Goal: Task Accomplishment & Management: Manage account settings

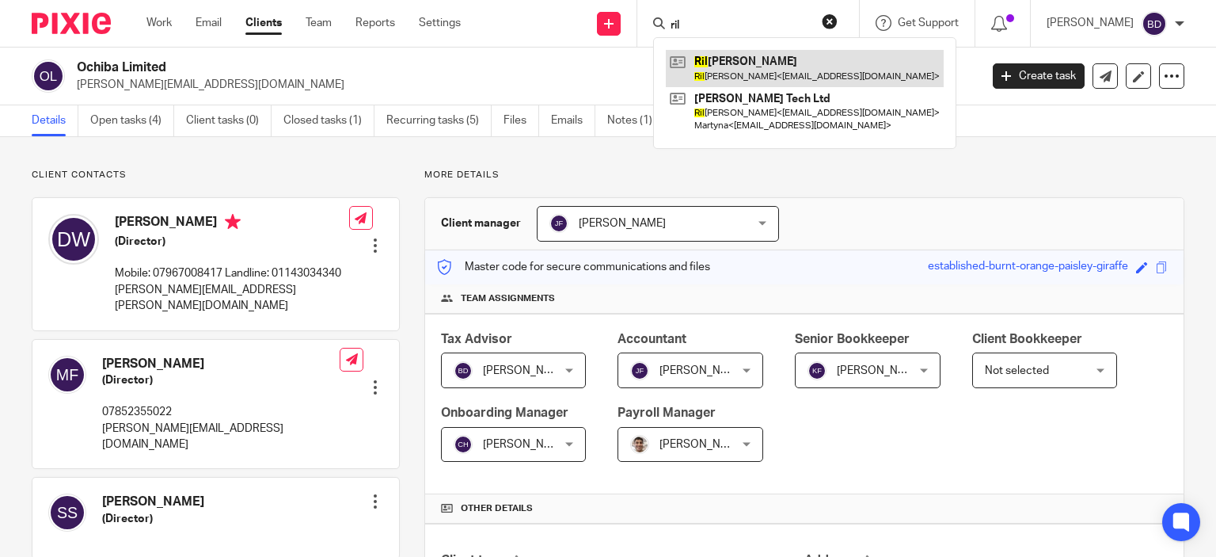
click at [750, 74] on link at bounding box center [805, 68] width 278 height 36
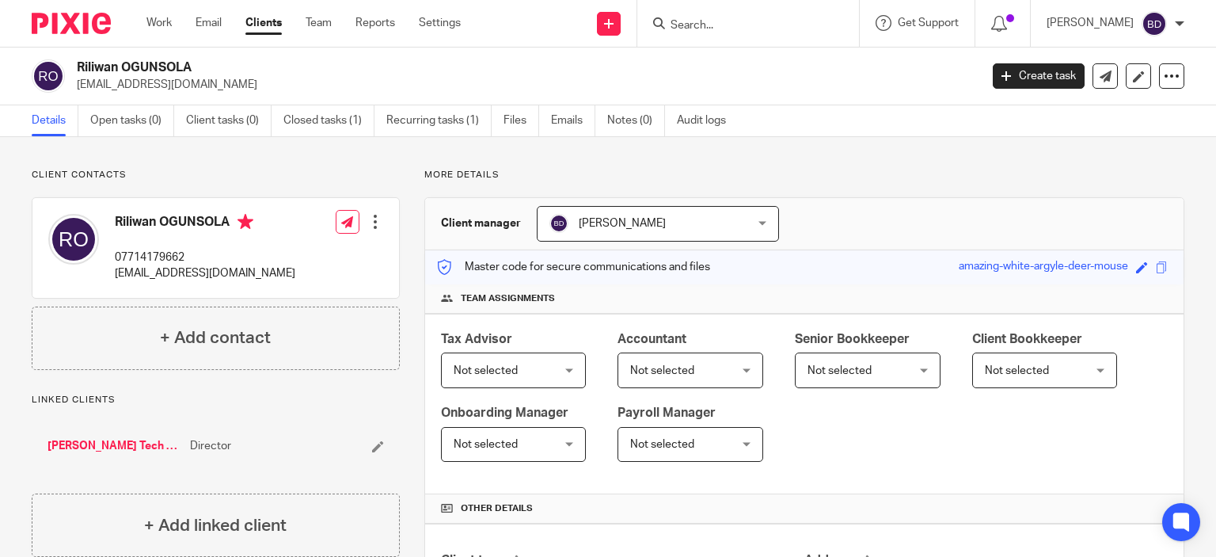
click at [715, 29] on input "Search" at bounding box center [740, 26] width 143 height 14
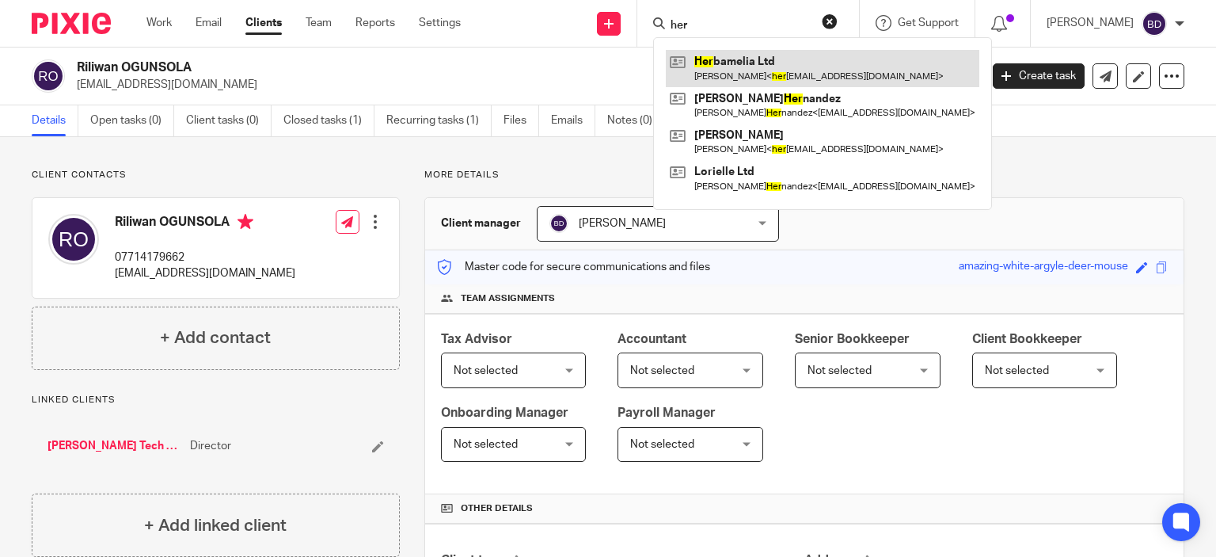
type input "her"
click at [760, 59] on link at bounding box center [823, 68] width 314 height 36
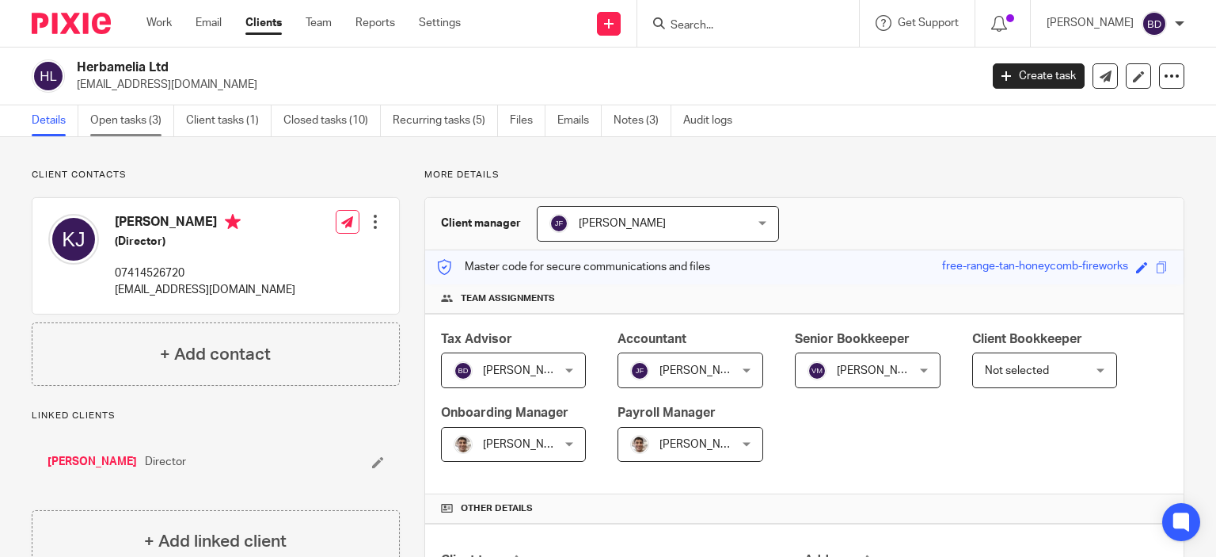
click at [128, 123] on link "Open tasks (3)" at bounding box center [132, 120] width 84 height 31
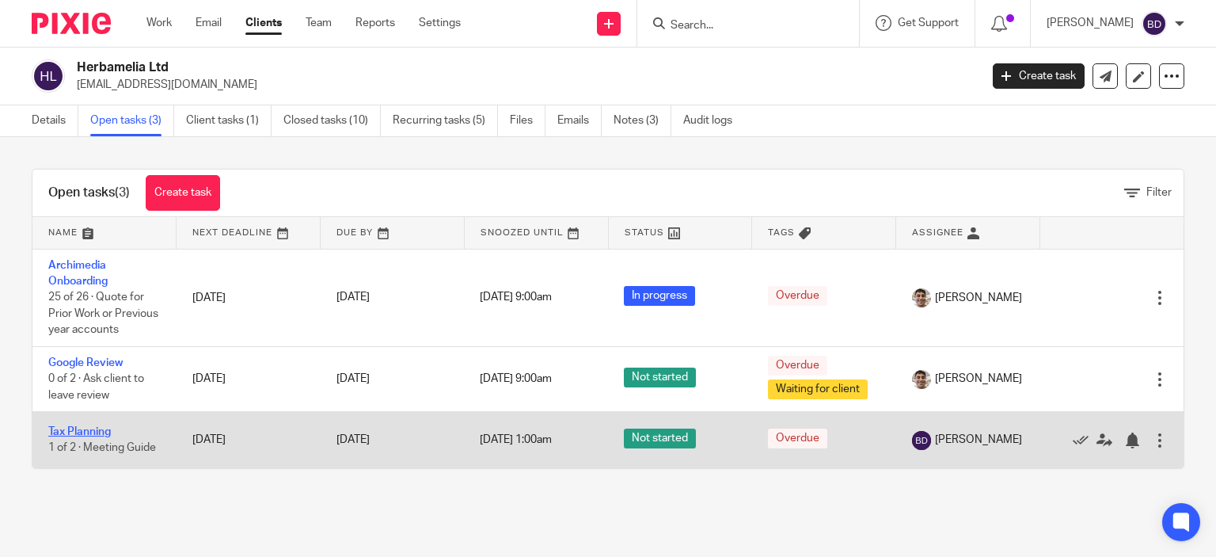
click at [95, 437] on link "Tax Planning" at bounding box center [79, 431] width 63 height 11
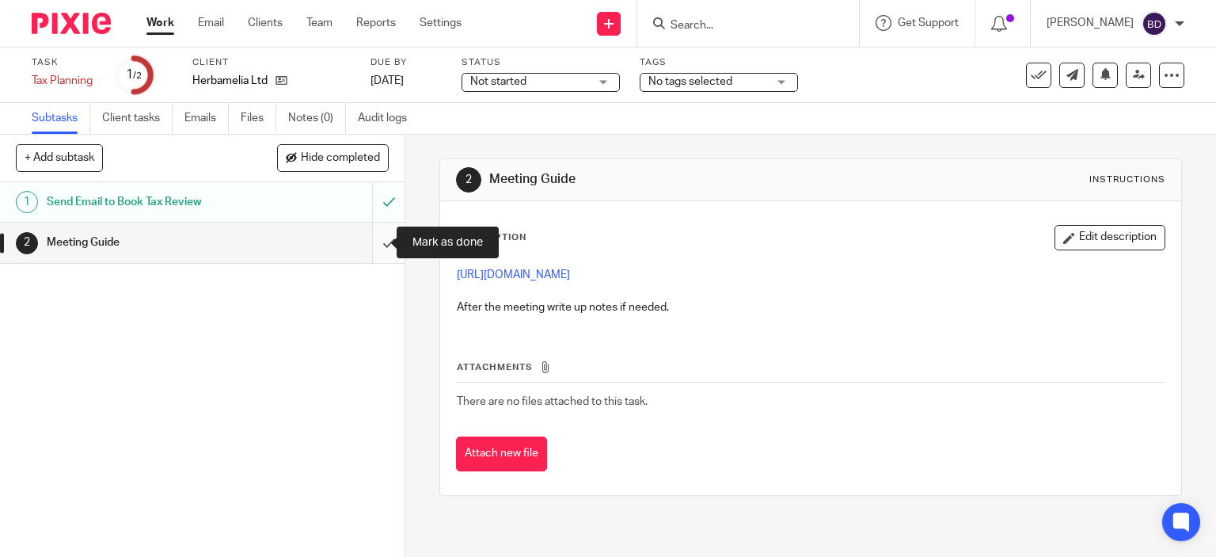
click at [374, 243] on input "submit" at bounding box center [202, 242] width 405 height 40
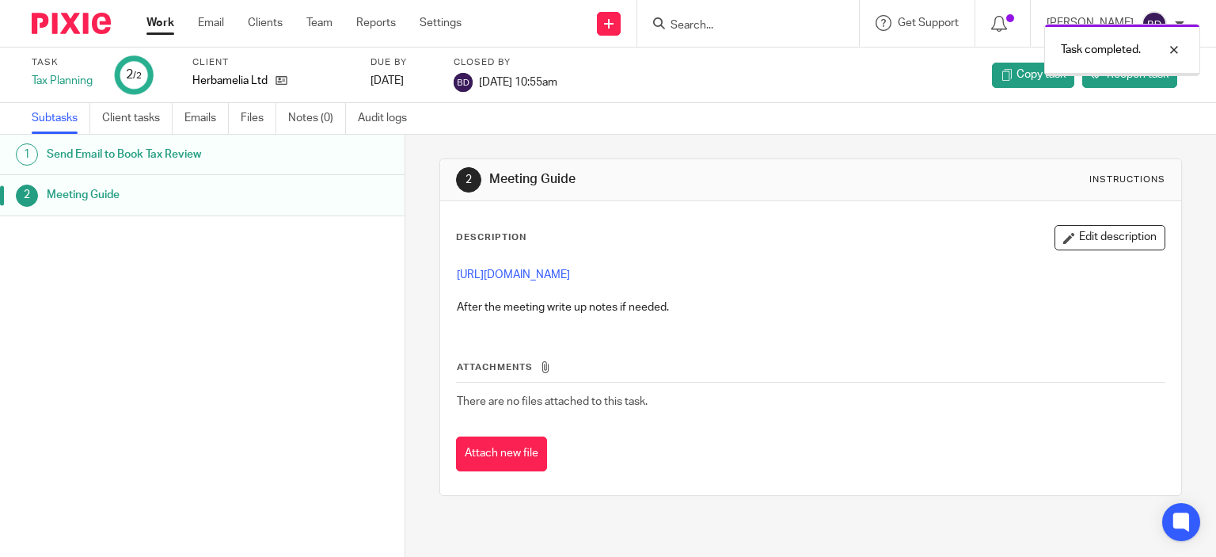
click at [167, 19] on link "Work" at bounding box center [160, 23] width 28 height 16
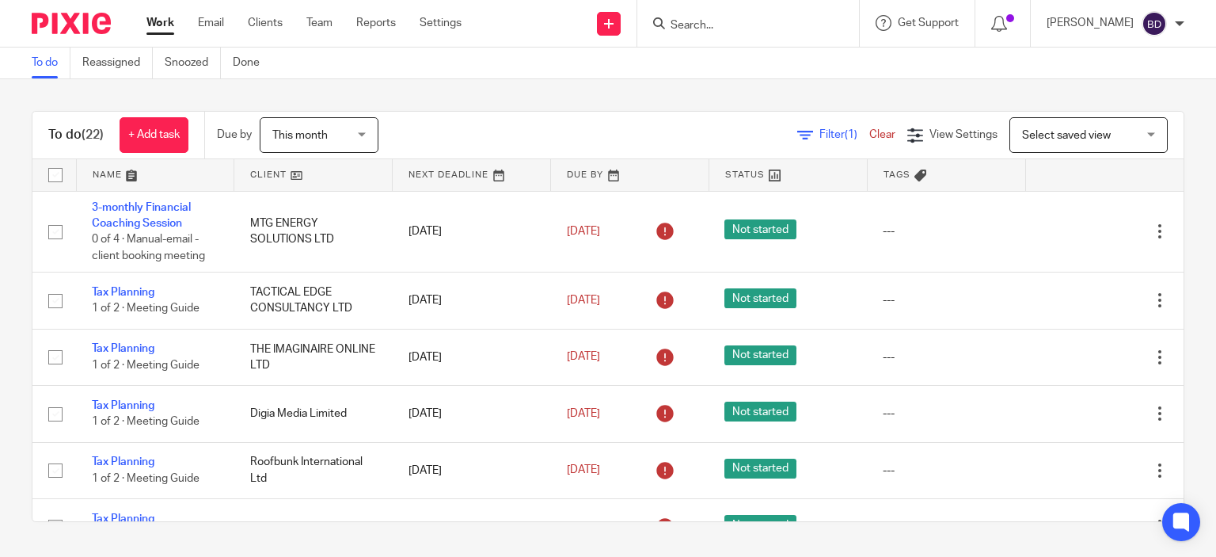
click at [699, 26] on input "Search" at bounding box center [740, 26] width 143 height 14
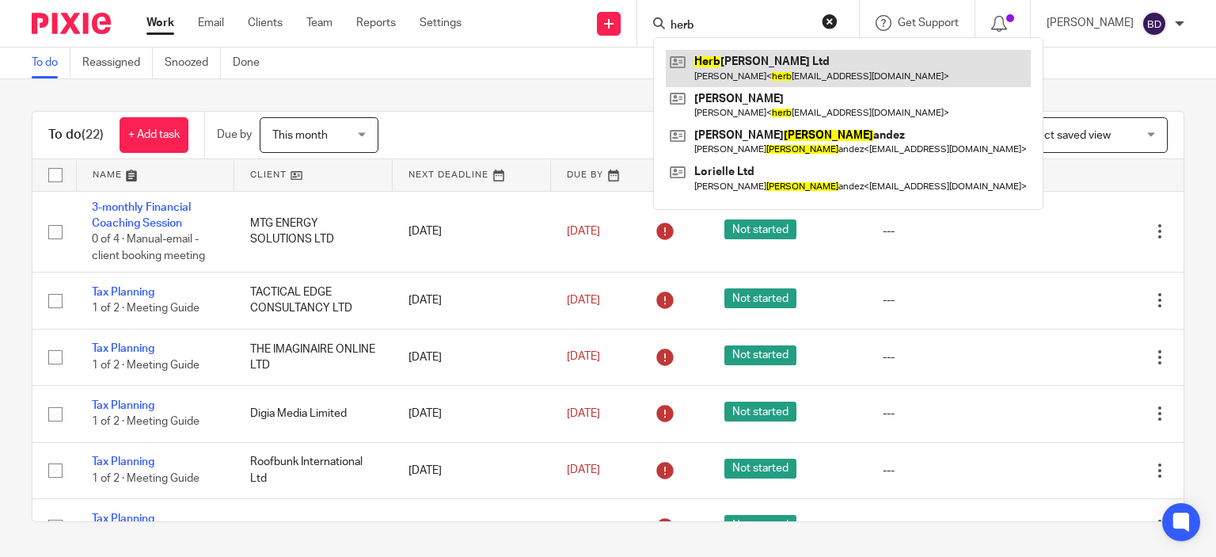
type input "herb"
click at [803, 69] on link at bounding box center [848, 68] width 365 height 36
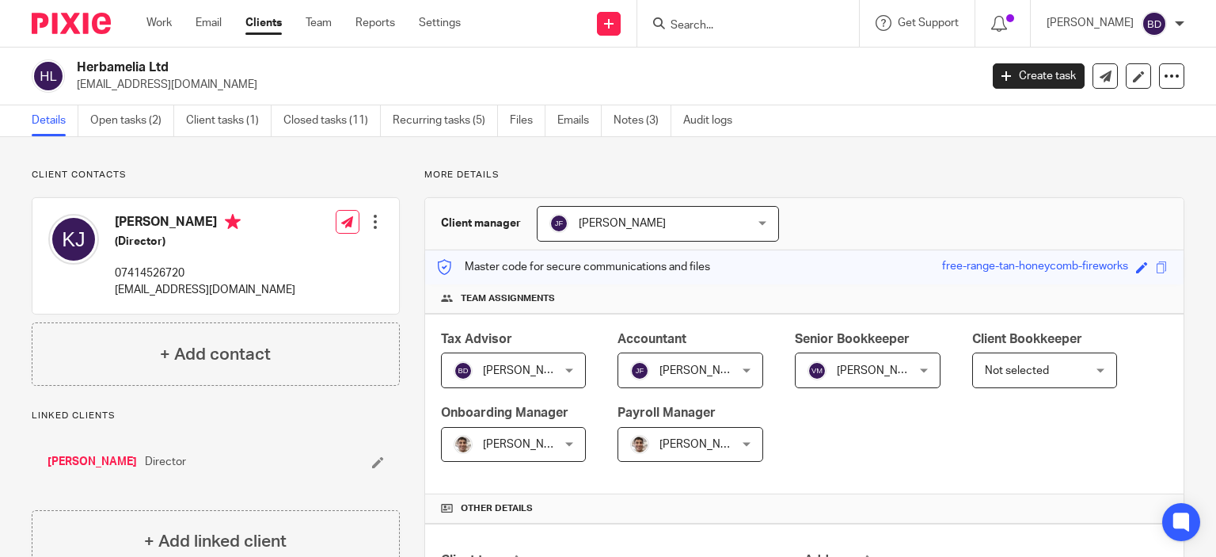
click at [751, 22] on input "Search" at bounding box center [740, 26] width 143 height 14
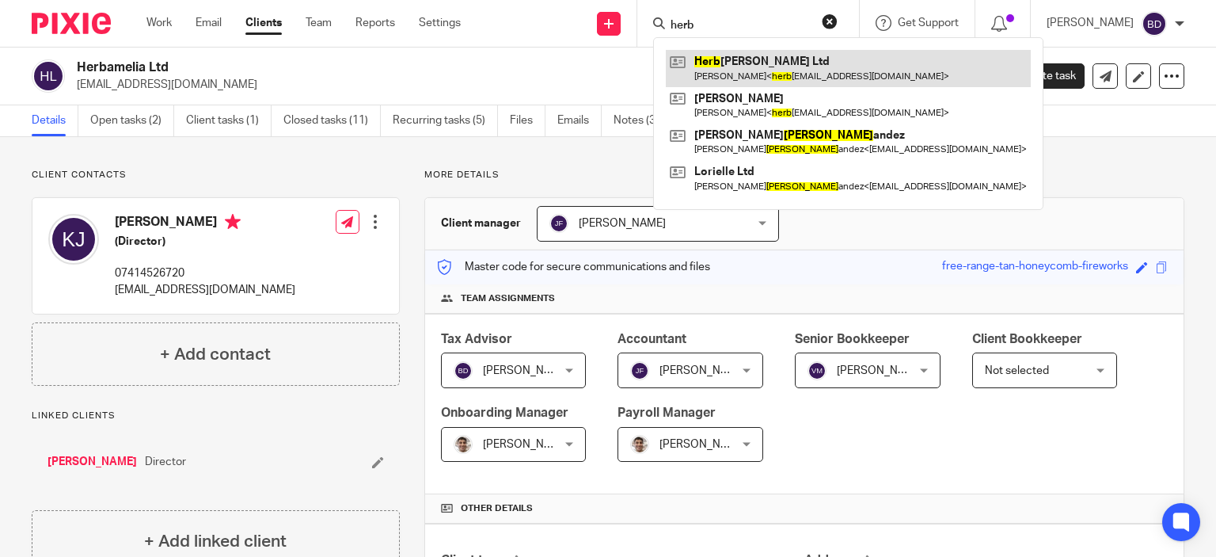
type input "herb"
click at [768, 55] on link at bounding box center [848, 68] width 365 height 36
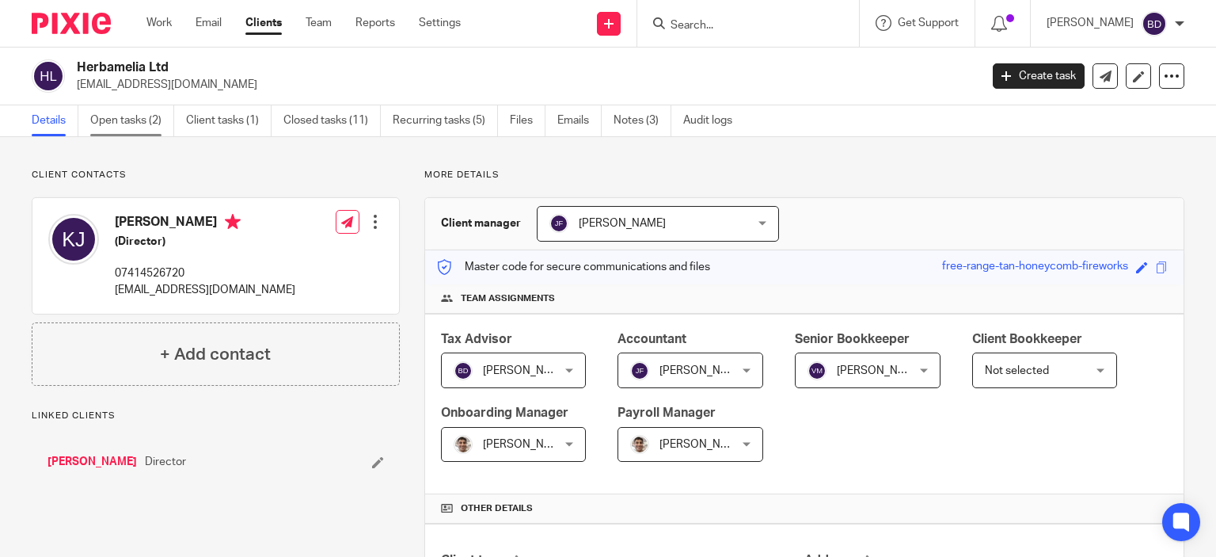
click at [131, 126] on link "Open tasks (2)" at bounding box center [132, 120] width 84 height 31
